Goal: Information Seeking & Learning: Learn about a topic

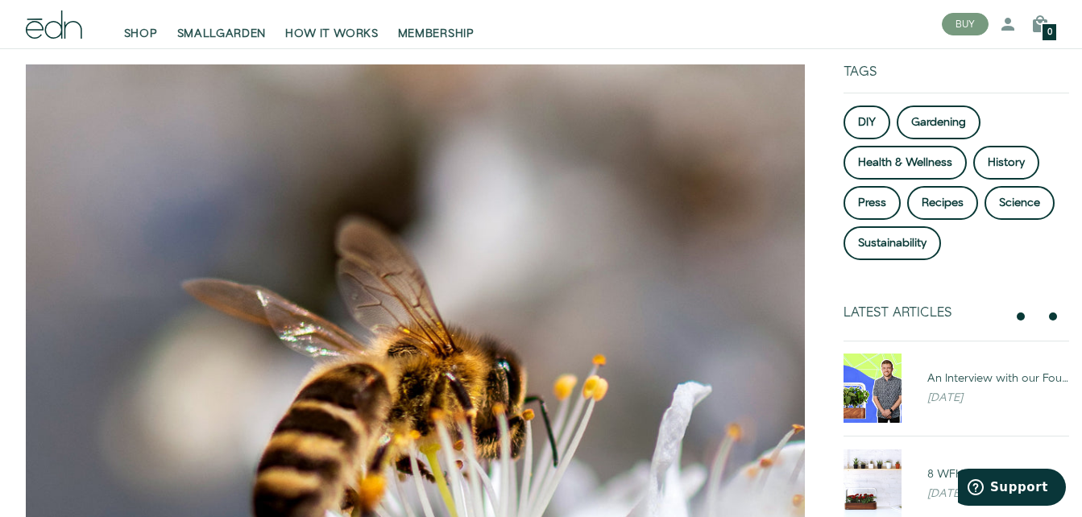
scroll to position [208, 0]
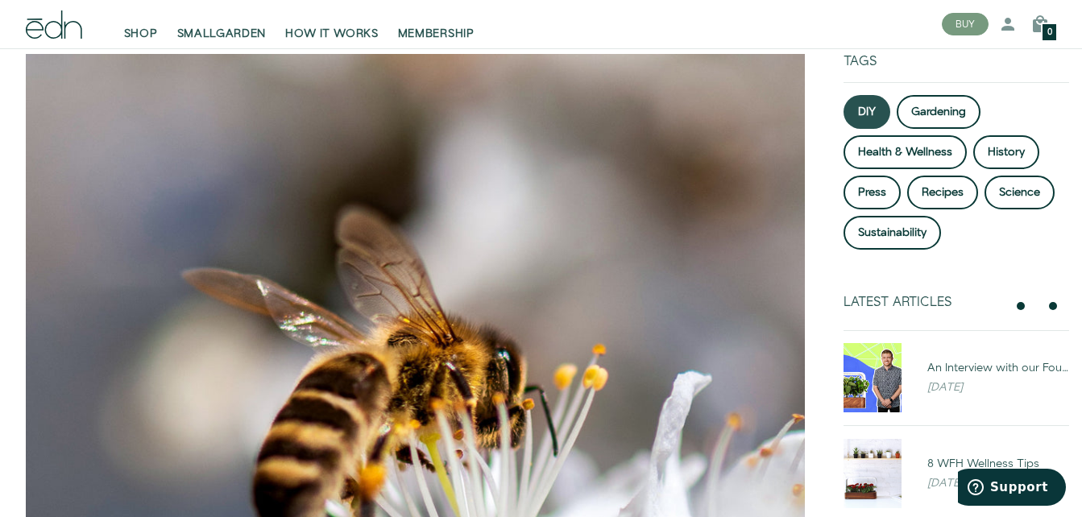
click at [859, 103] on link "DIY" at bounding box center [867, 112] width 47 height 34
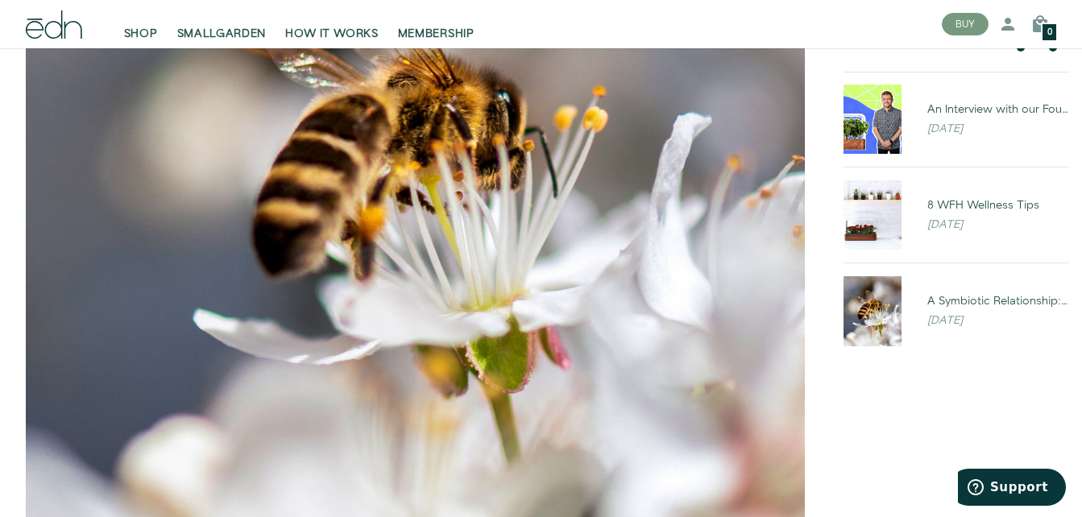
scroll to position [472, 0]
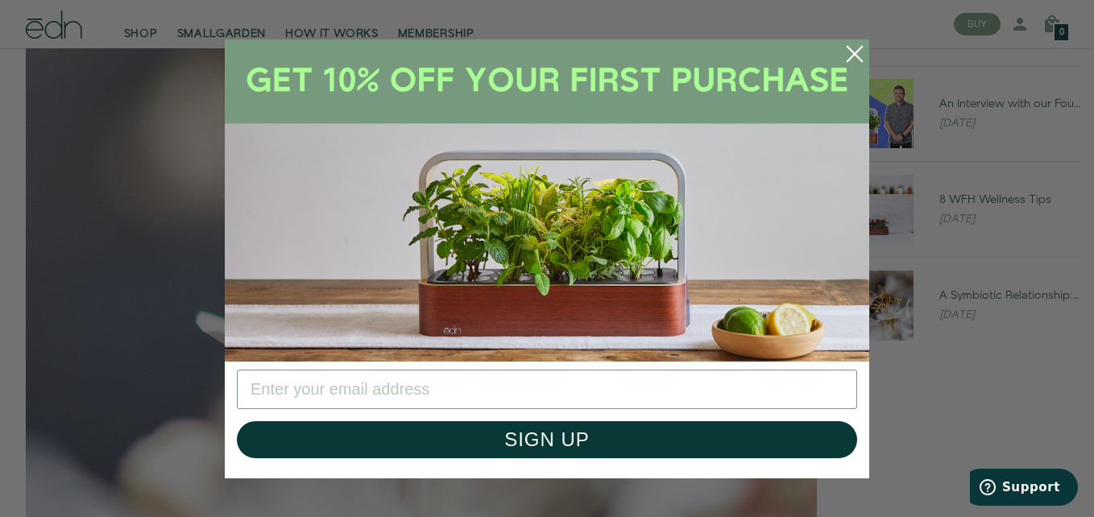
click at [846, 45] on circle "Close dialog" at bounding box center [854, 53] width 35 height 35
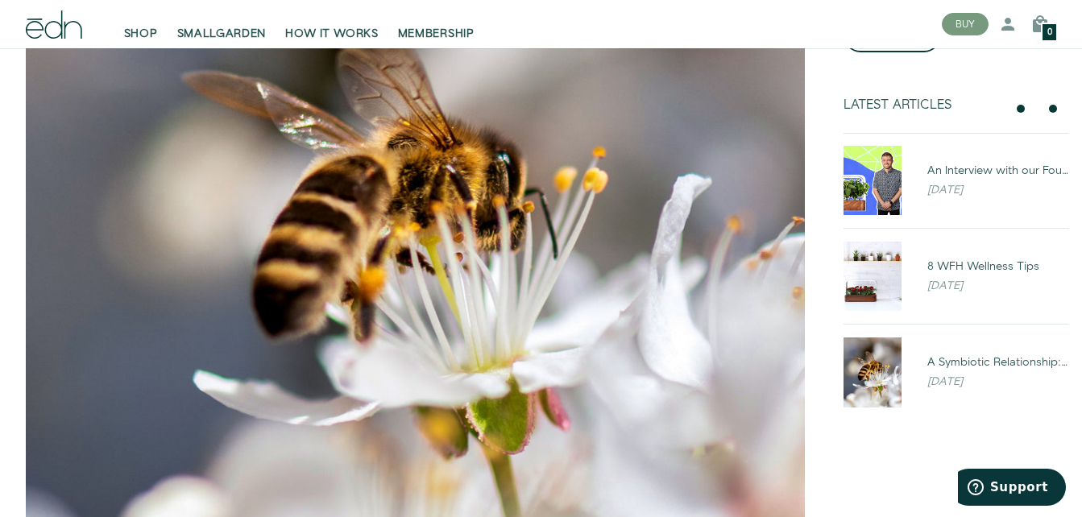
scroll to position [404, 0]
